Goal: Information Seeking & Learning: Understand process/instructions

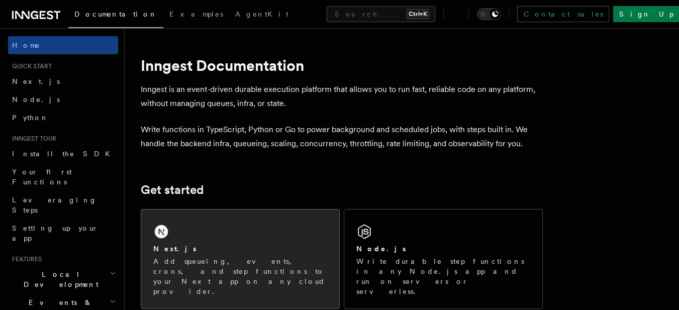
click at [206, 251] on div "Next.js" at bounding box center [240, 249] width 174 height 11
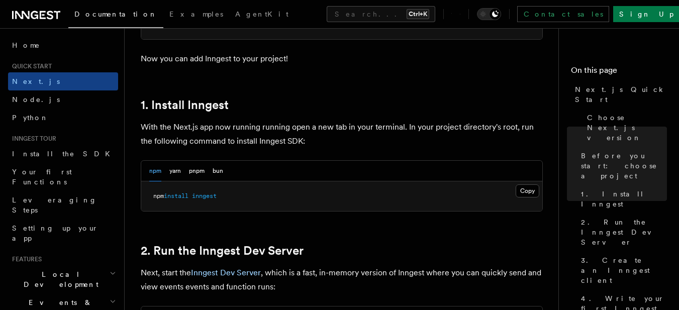
scroll to position [503, 0]
click at [526, 193] on button "Copy Copied" at bounding box center [528, 190] width 24 height 13
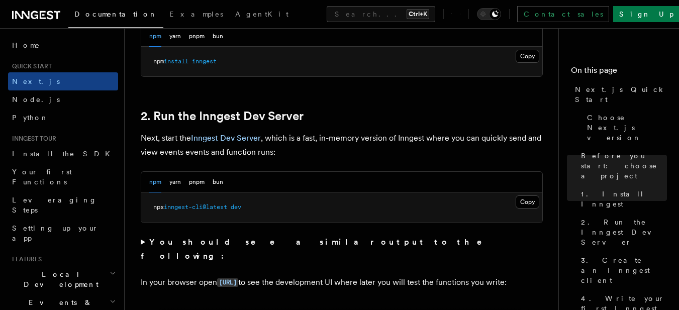
scroll to position [653, 0]
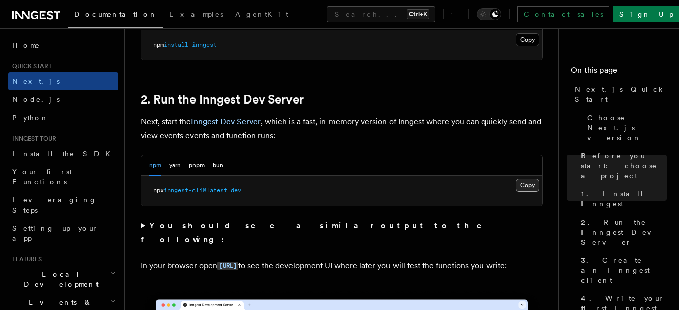
click at [533, 186] on button "Copy Copied" at bounding box center [528, 185] width 24 height 13
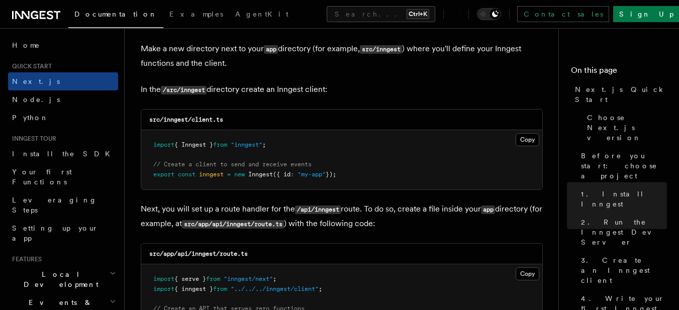
scroll to position [1256, 0]
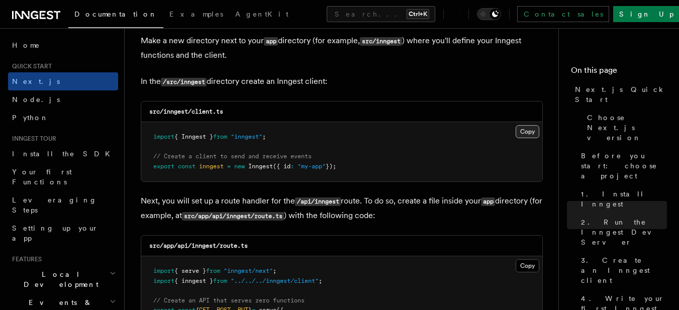
click at [525, 132] on button "Copy Copied" at bounding box center [528, 131] width 24 height 13
click at [350, 141] on pre "import { Inngest } from "inngest" ; // Create a client to send and receive even…" at bounding box center [341, 151] width 401 height 59
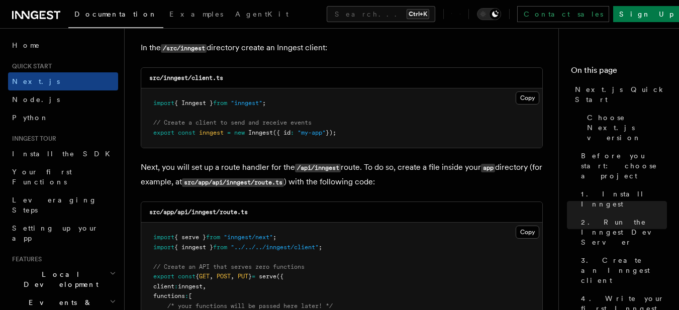
scroll to position [1307, 0]
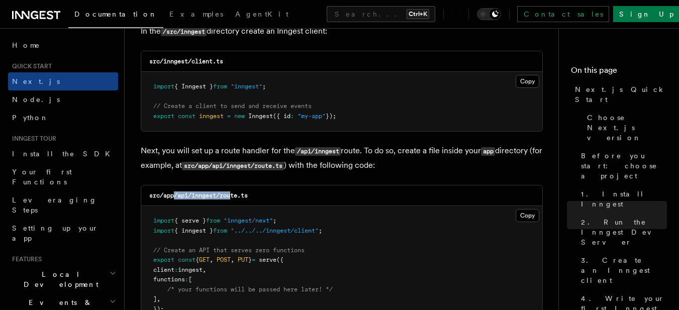
drag, startPoint x: 176, startPoint y: 196, endPoint x: 231, endPoint y: 196, distance: 54.8
click at [231, 196] on code "src/app/api/inngest/route.ts" at bounding box center [198, 195] width 98 height 7
click at [184, 196] on code "src/app/api/inngest/route.ts" at bounding box center [198, 195] width 98 height 7
click at [180, 196] on code "src/app/api/inngest/route.ts" at bounding box center [198, 195] width 98 height 7
drag, startPoint x: 177, startPoint y: 196, endPoint x: 218, endPoint y: 196, distance: 40.2
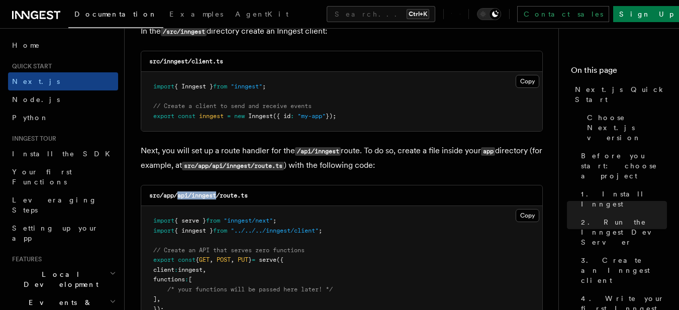
click at [218, 196] on code "src/app/api/inngest/route.ts" at bounding box center [198, 195] width 98 height 7
copy code "api/inngest"
drag, startPoint x: 221, startPoint y: 195, endPoint x: 253, endPoint y: 195, distance: 32.2
click at [253, 195] on div "src/app/api/inngest/route.ts" at bounding box center [341, 195] width 401 height 21
copy code "route.ts"
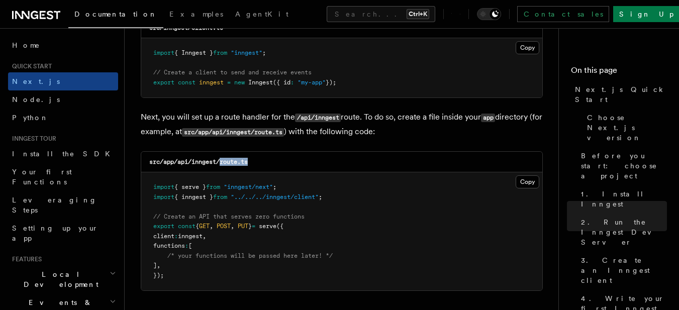
scroll to position [1357, 0]
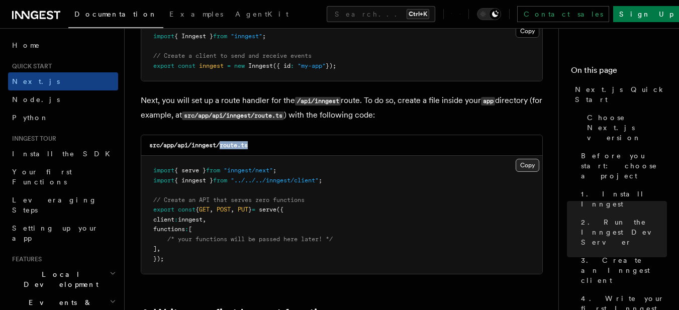
click at [528, 170] on button "Copy Copied" at bounding box center [528, 165] width 24 height 13
click at [317, 119] on p "Next, you will set up a route handler for the /api/inngest route. To do so, cre…" at bounding box center [342, 107] width 402 height 29
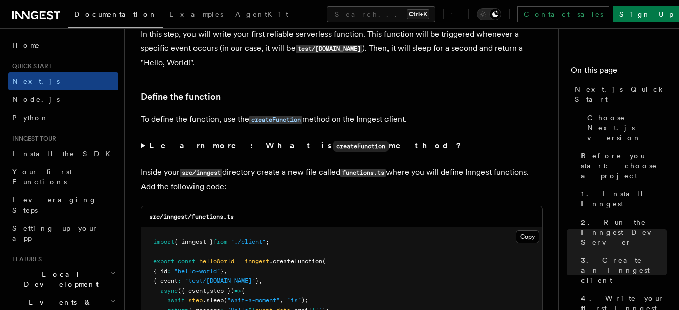
scroll to position [1709, 0]
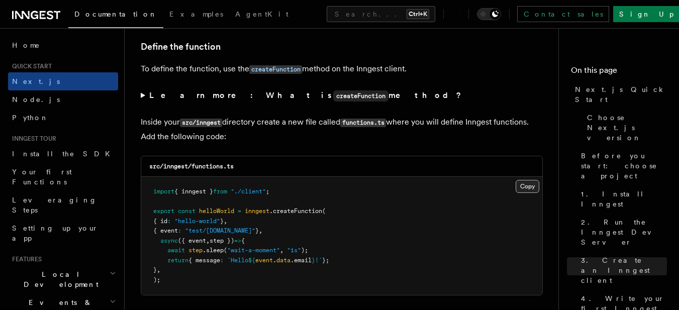
click at [522, 183] on button "Copy Copied" at bounding box center [528, 186] width 24 height 13
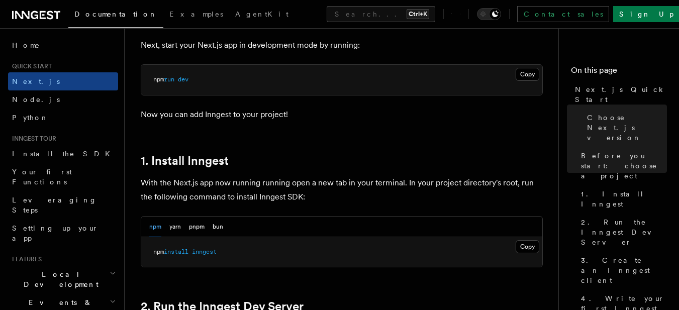
scroll to position [452, 0]
